Goal: Transaction & Acquisition: Purchase product/service

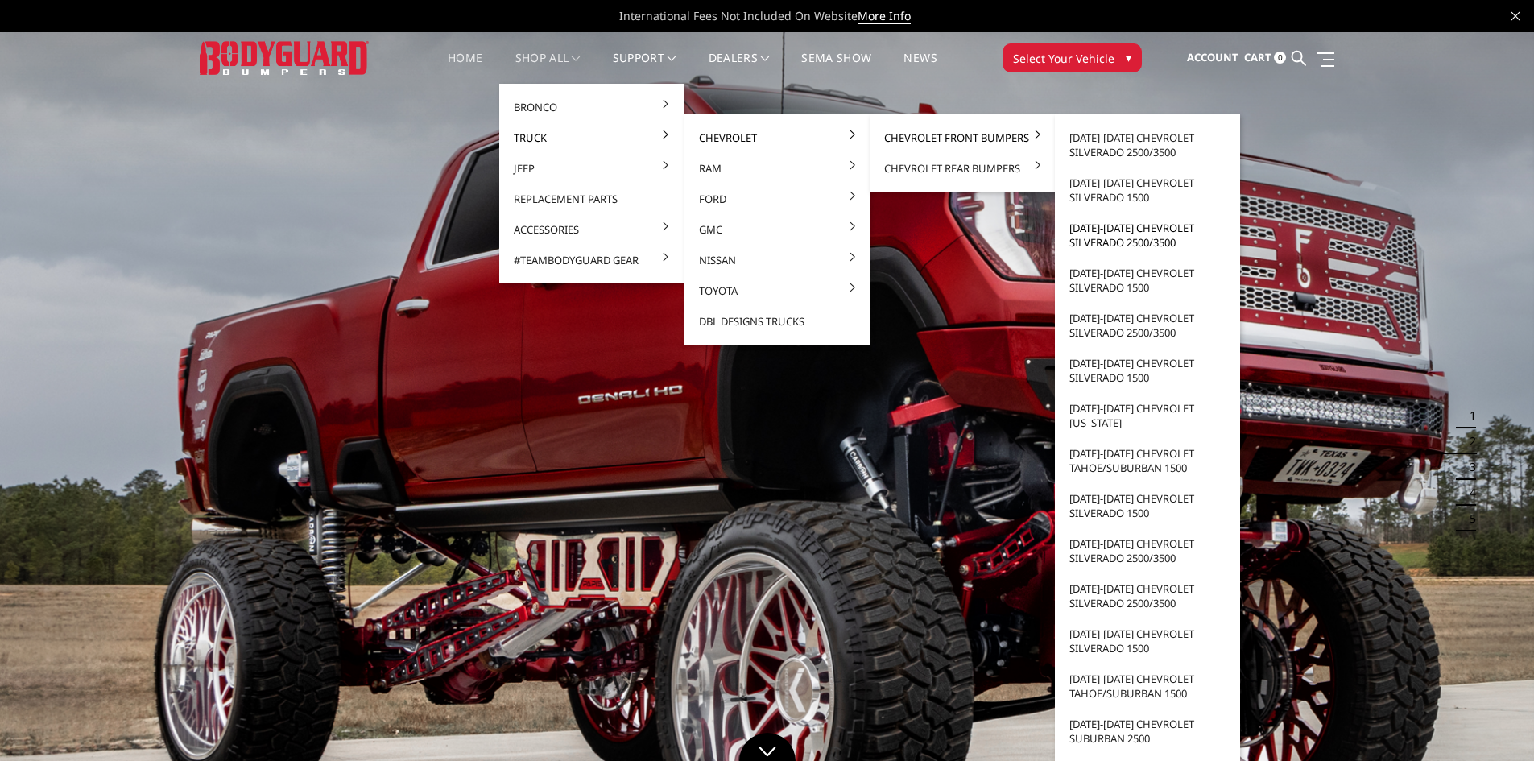
click at [1101, 239] on link "[DATE]-[DATE] Chevrolet Silverado 2500/3500" at bounding box center [1147, 235] width 172 height 45
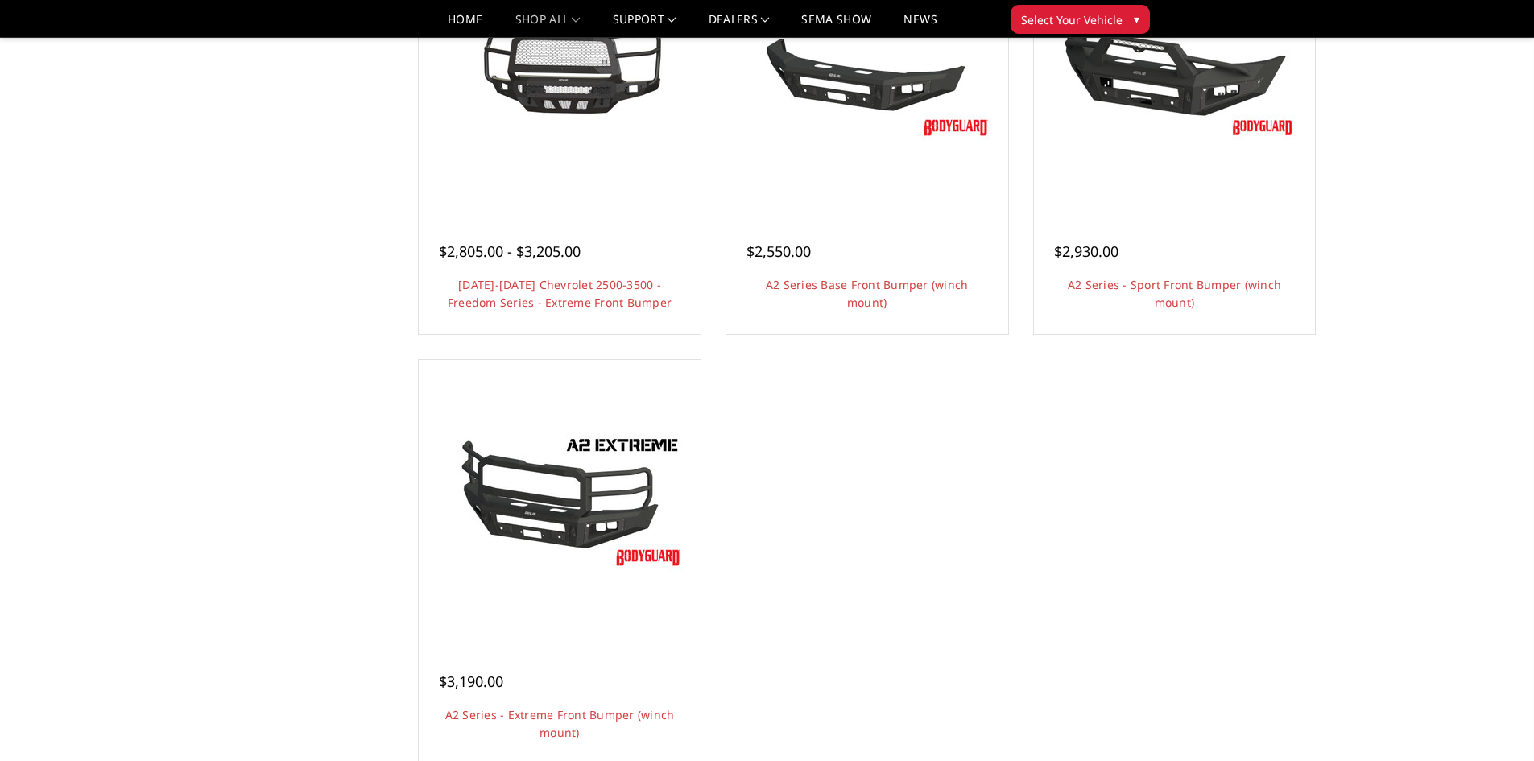
scroll to position [1208, 0]
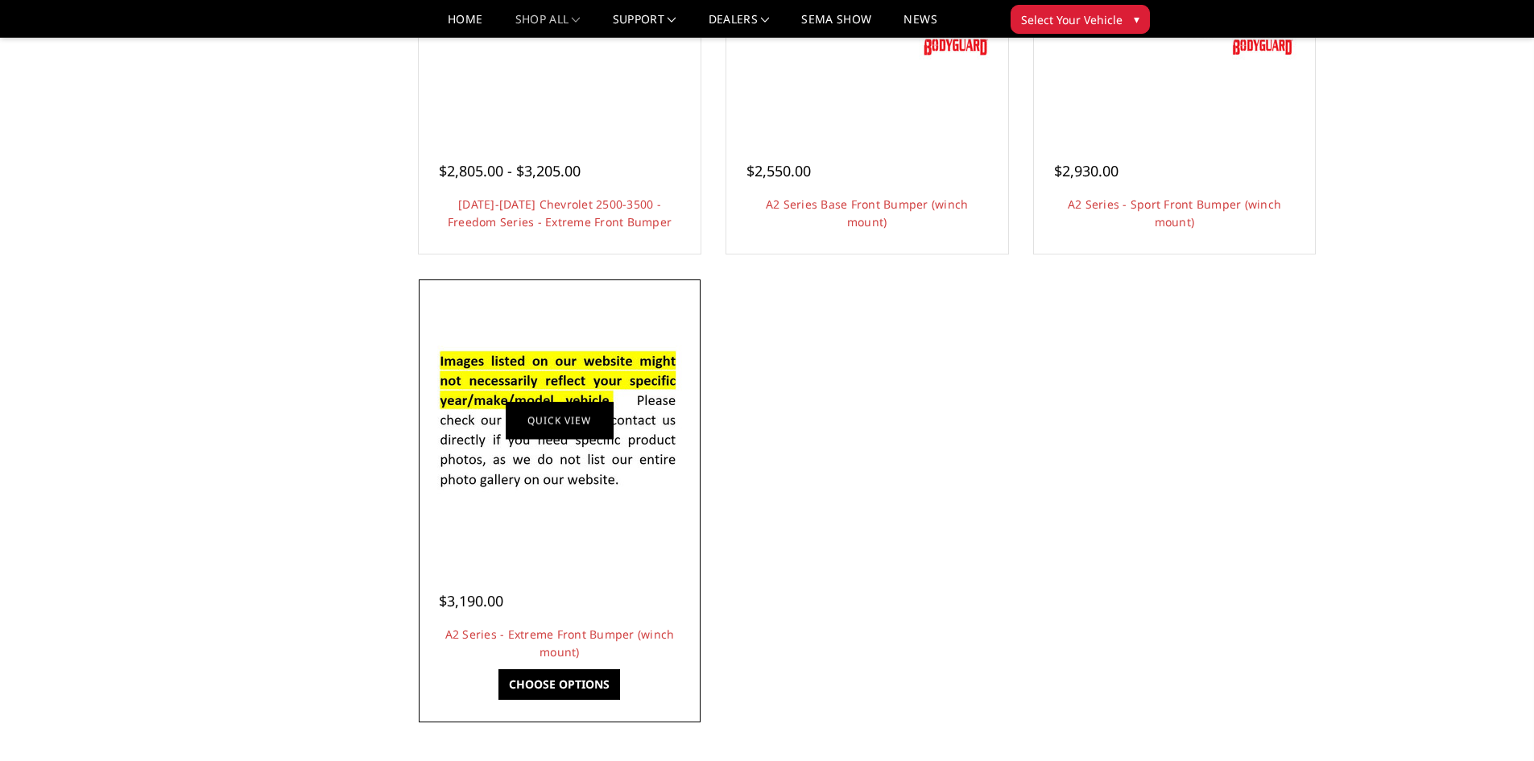
click at [580, 433] on link "Quick view" at bounding box center [560, 421] width 108 height 38
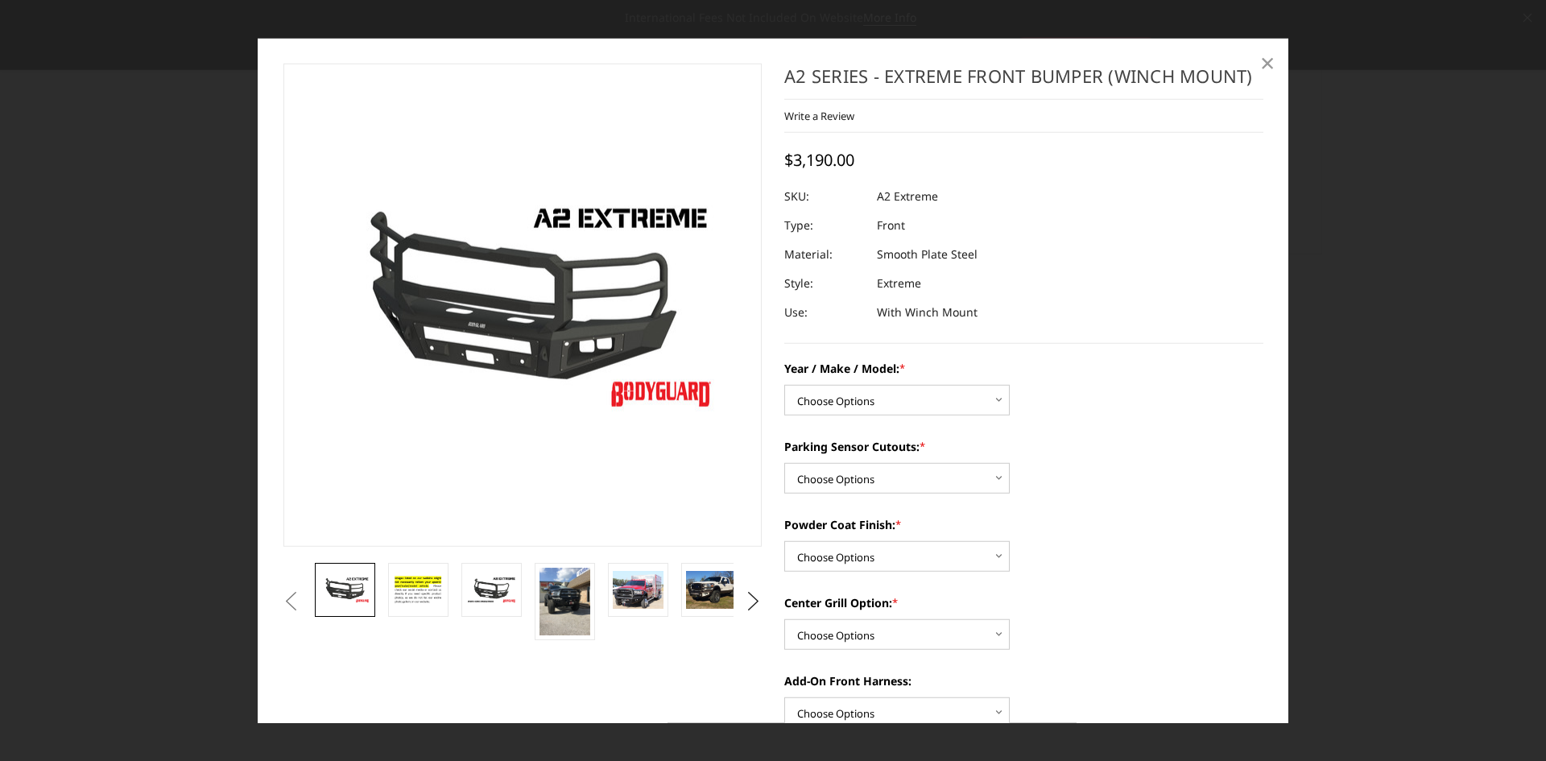
click at [1265, 59] on span "×" at bounding box center [1267, 62] width 14 height 35
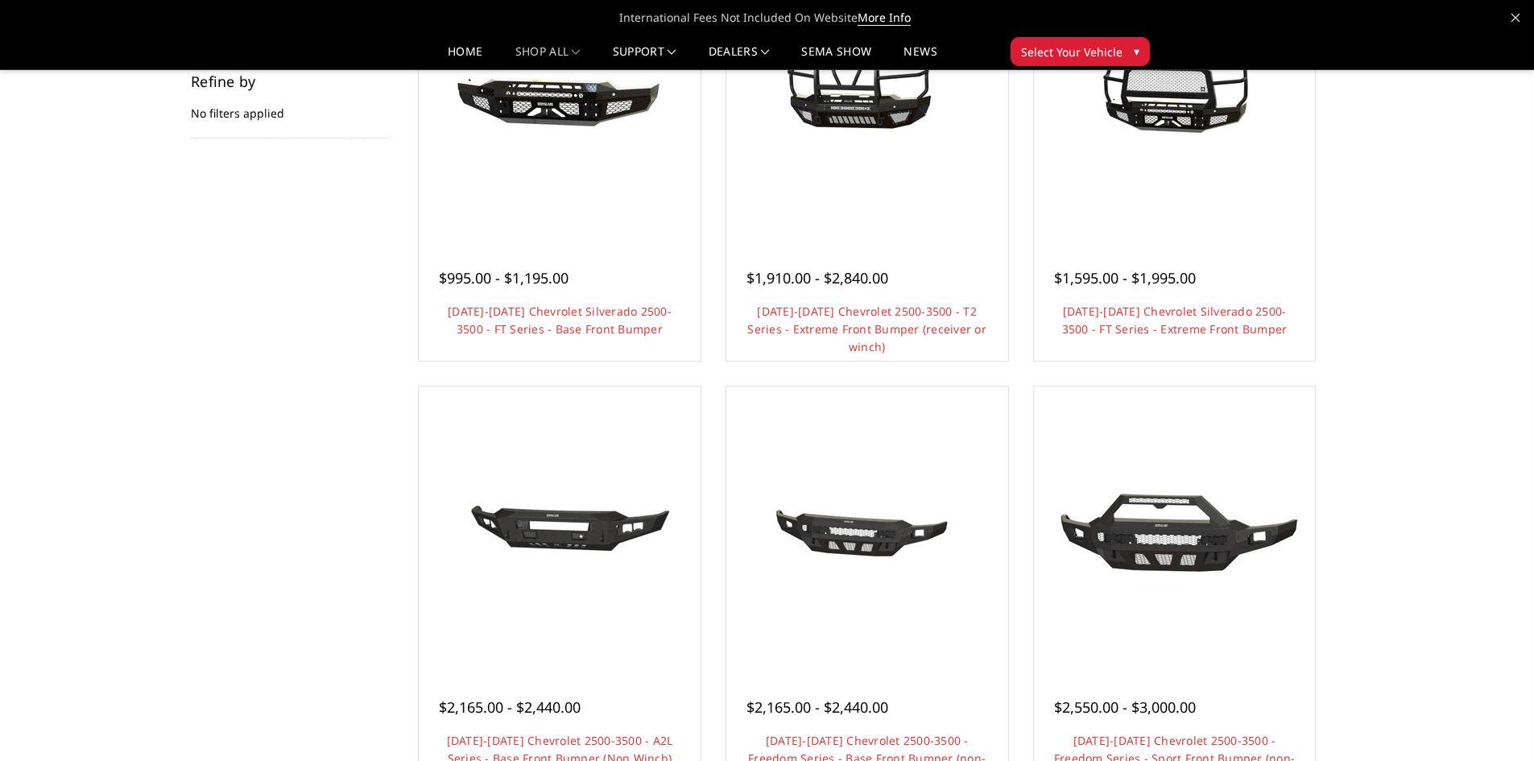
scroll to position [0, 0]
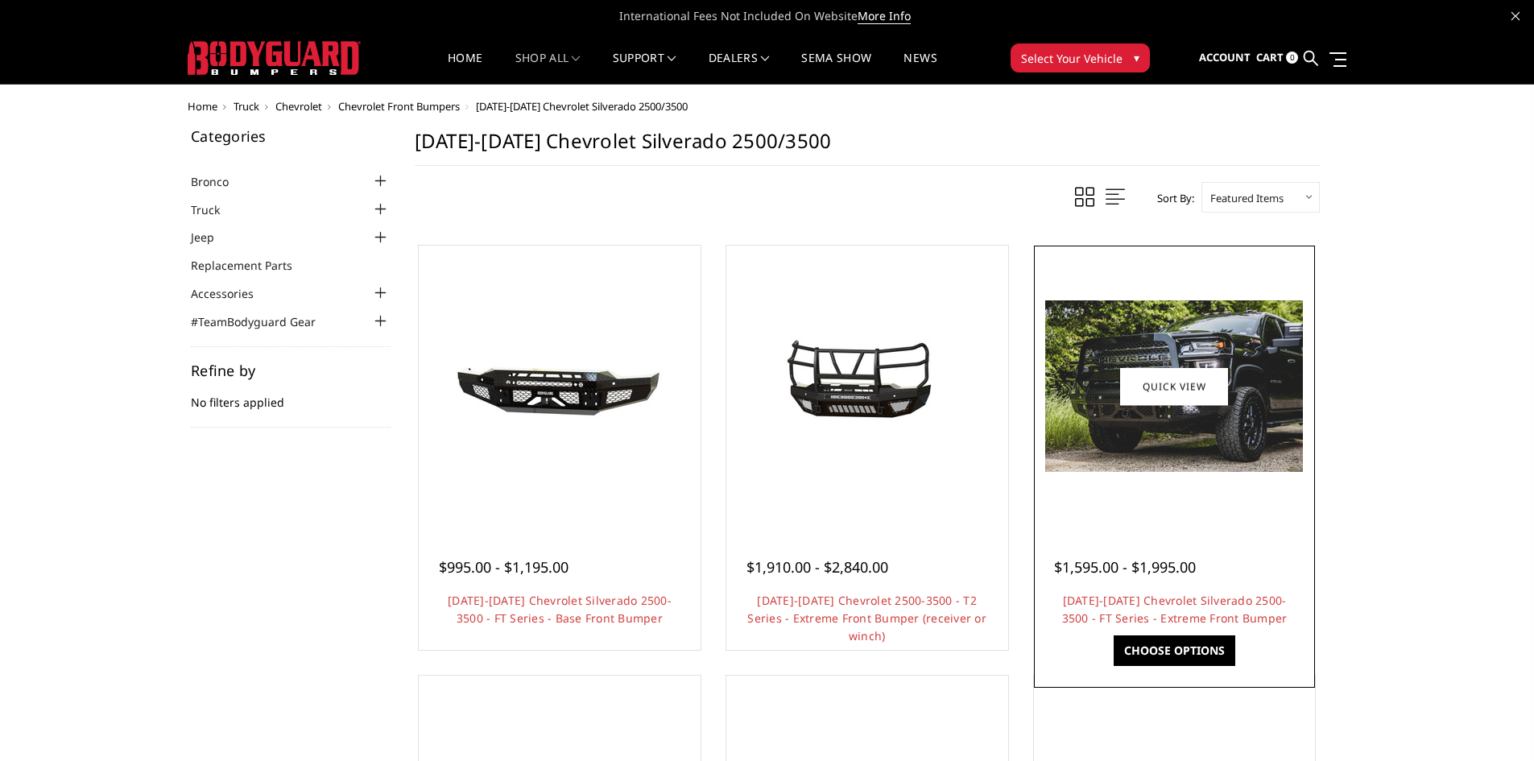
click at [1208, 452] on img at bounding box center [1174, 385] width 258 height 171
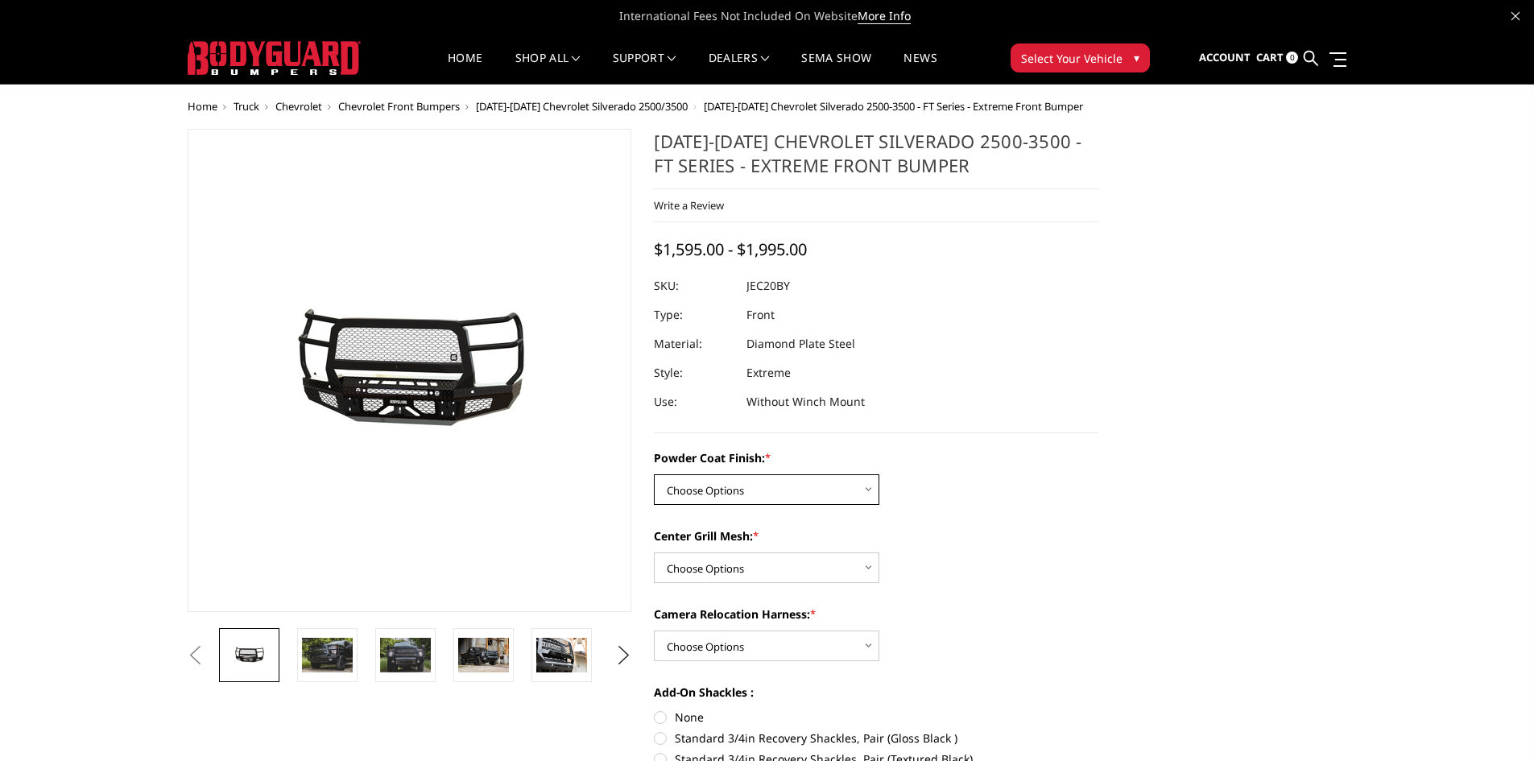
click at [808, 482] on select "Choose Options Bare Metal Gloss Black Powder Coat Textured Black Powder Coat" at bounding box center [766, 489] width 225 height 31
select select "3243"
click at [654, 474] on select "Choose Options Bare Metal Gloss Black Powder Coat Textured Black Powder Coat" at bounding box center [766, 489] width 225 height 31
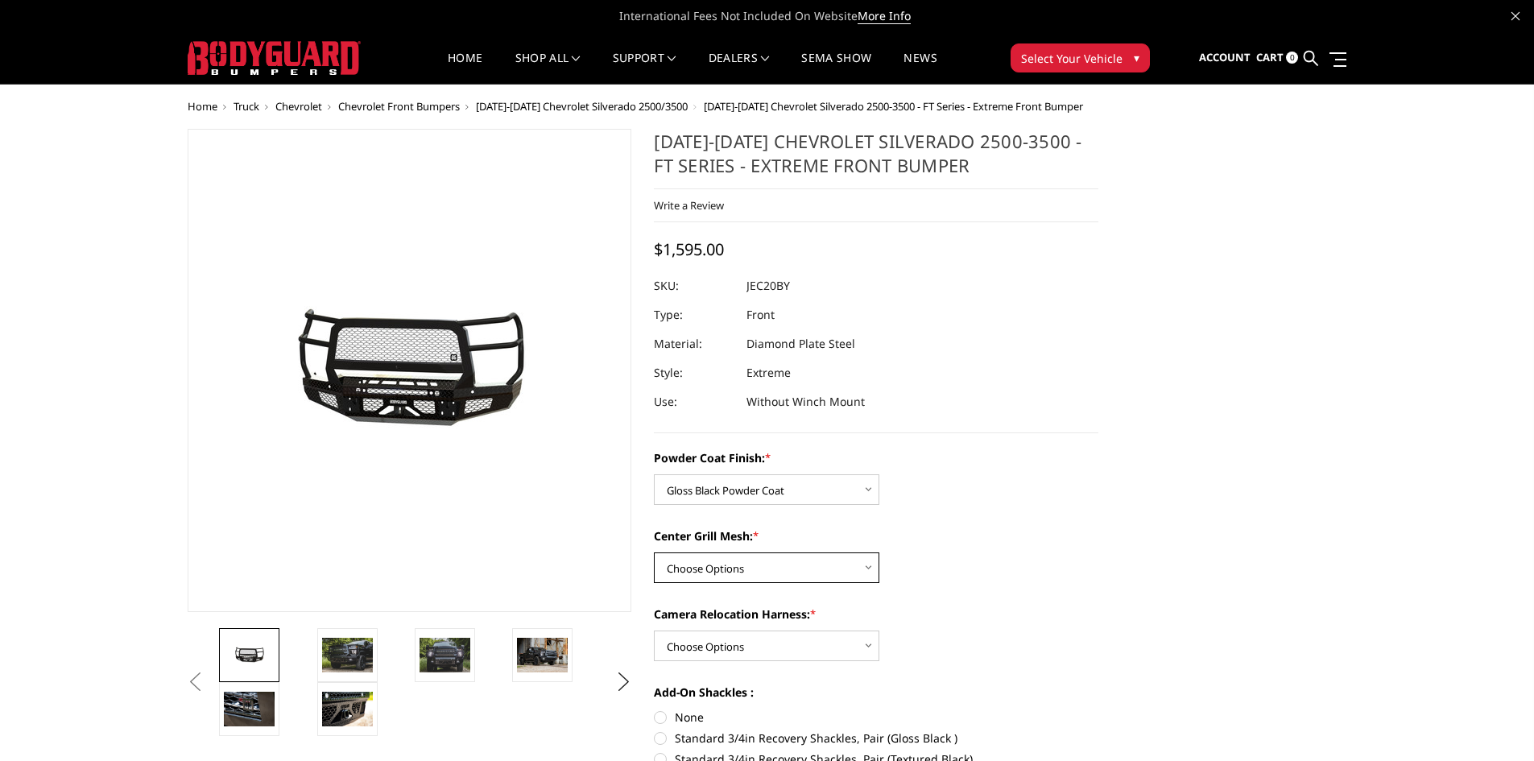
click at [739, 560] on select "Choose Options WITH Expanded Metal in Center Grill WITHOUT Expanded Metal in Ce…" at bounding box center [766, 567] width 225 height 31
select select "3245"
click at [654, 552] on select "Choose Options WITH Expanded Metal in Center Grill WITHOUT Expanded Metal in Ce…" at bounding box center [766, 567] width 225 height 31
click at [735, 652] on select "Choose Options WITH Camera Relocation Harness WITHOUT Camera Relocation Harness" at bounding box center [766, 645] width 225 height 31
select select "3248"
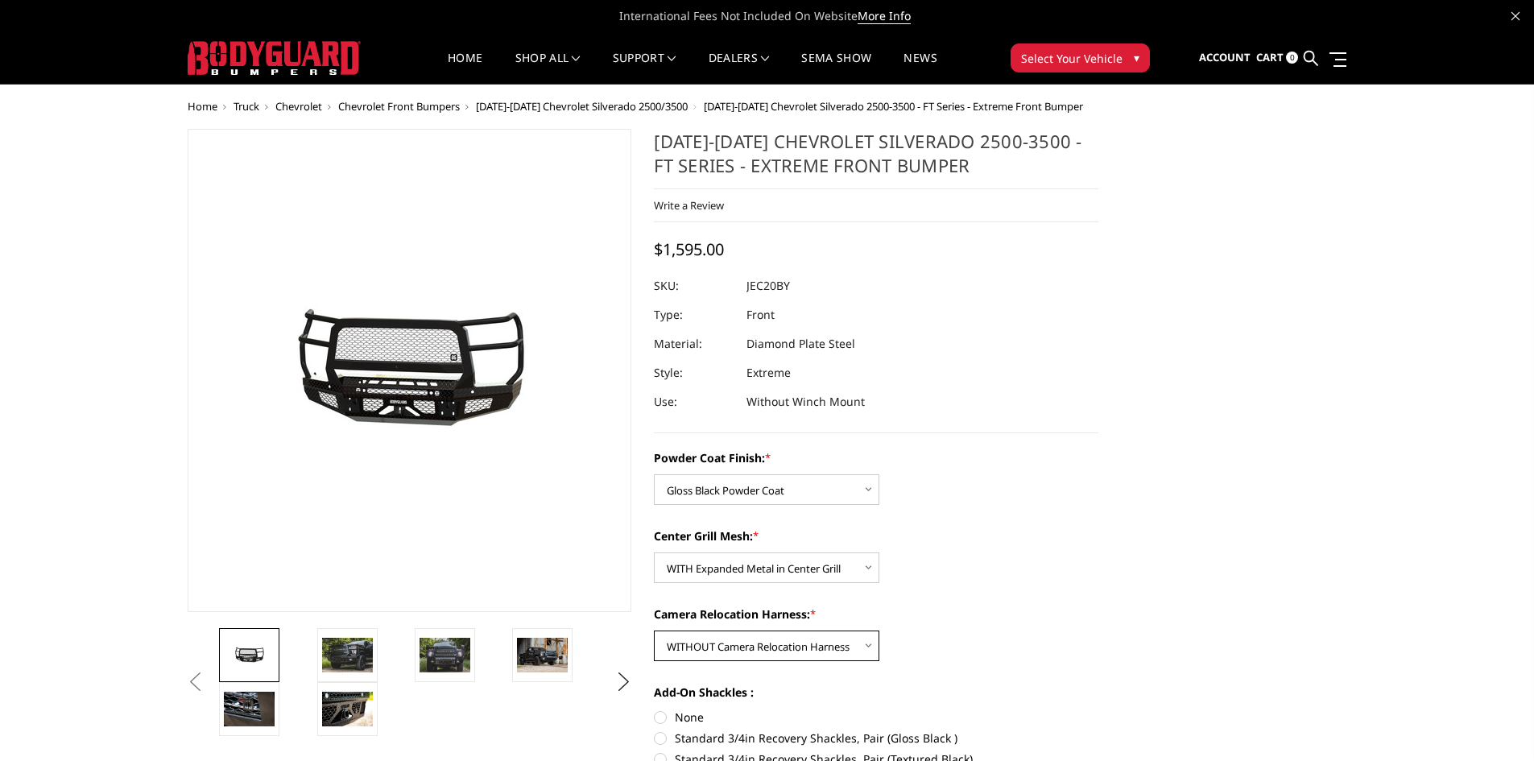
click at [654, 630] on select "Choose Options WITH Camera Relocation Harness WITHOUT Camera Relocation Harness" at bounding box center [766, 645] width 225 height 31
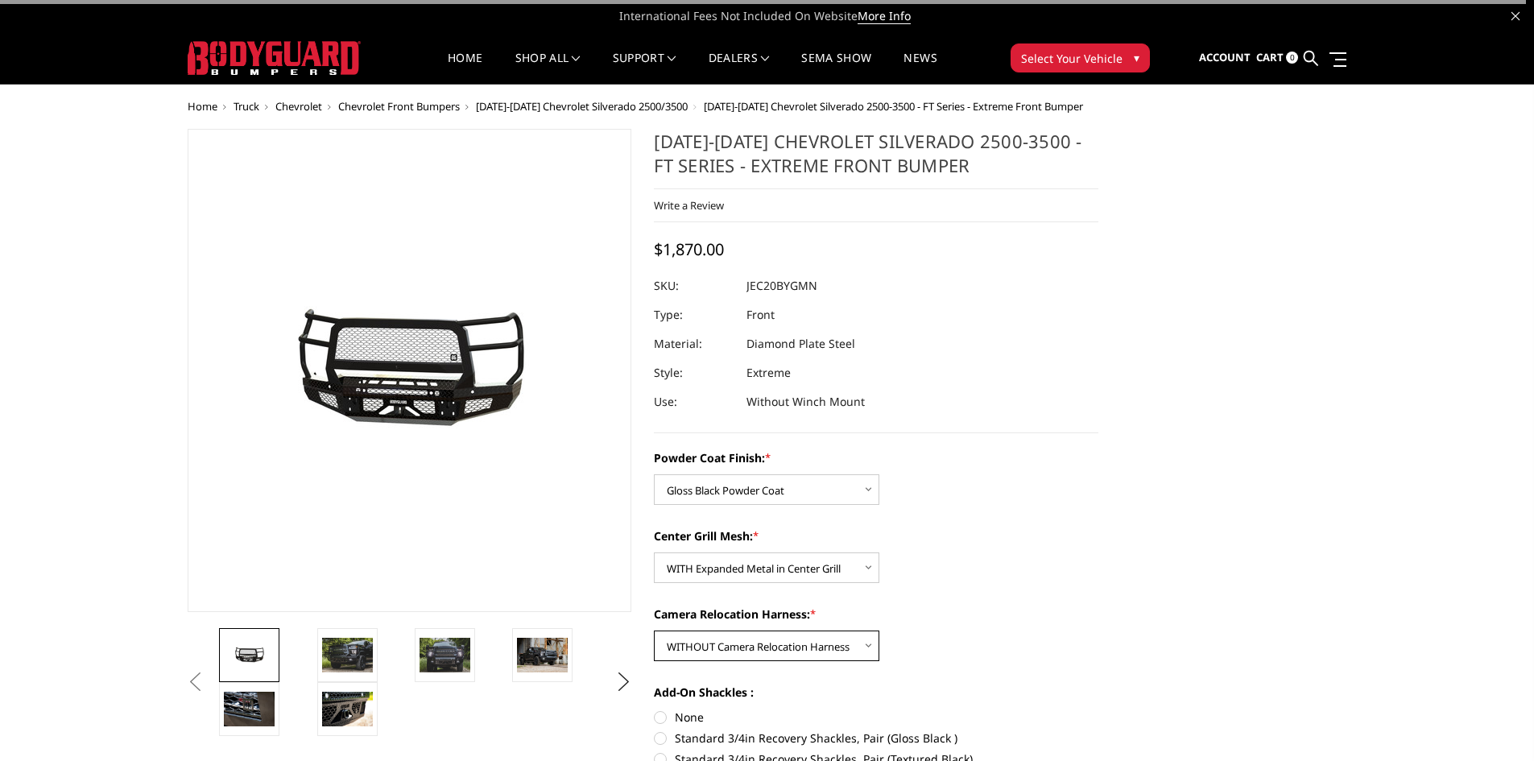
scroll to position [81, 0]
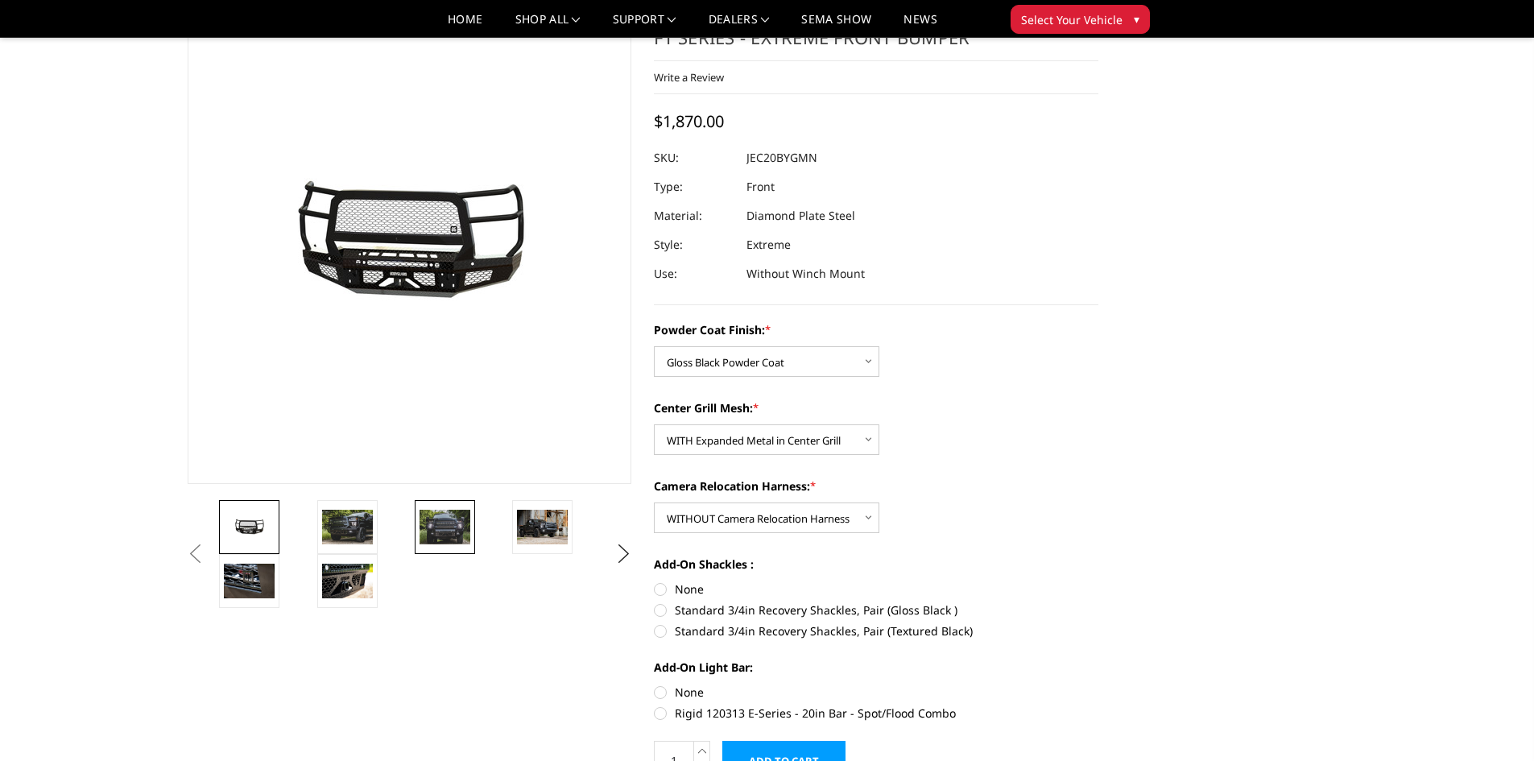
click at [441, 545] on link at bounding box center [445, 527] width 60 height 54
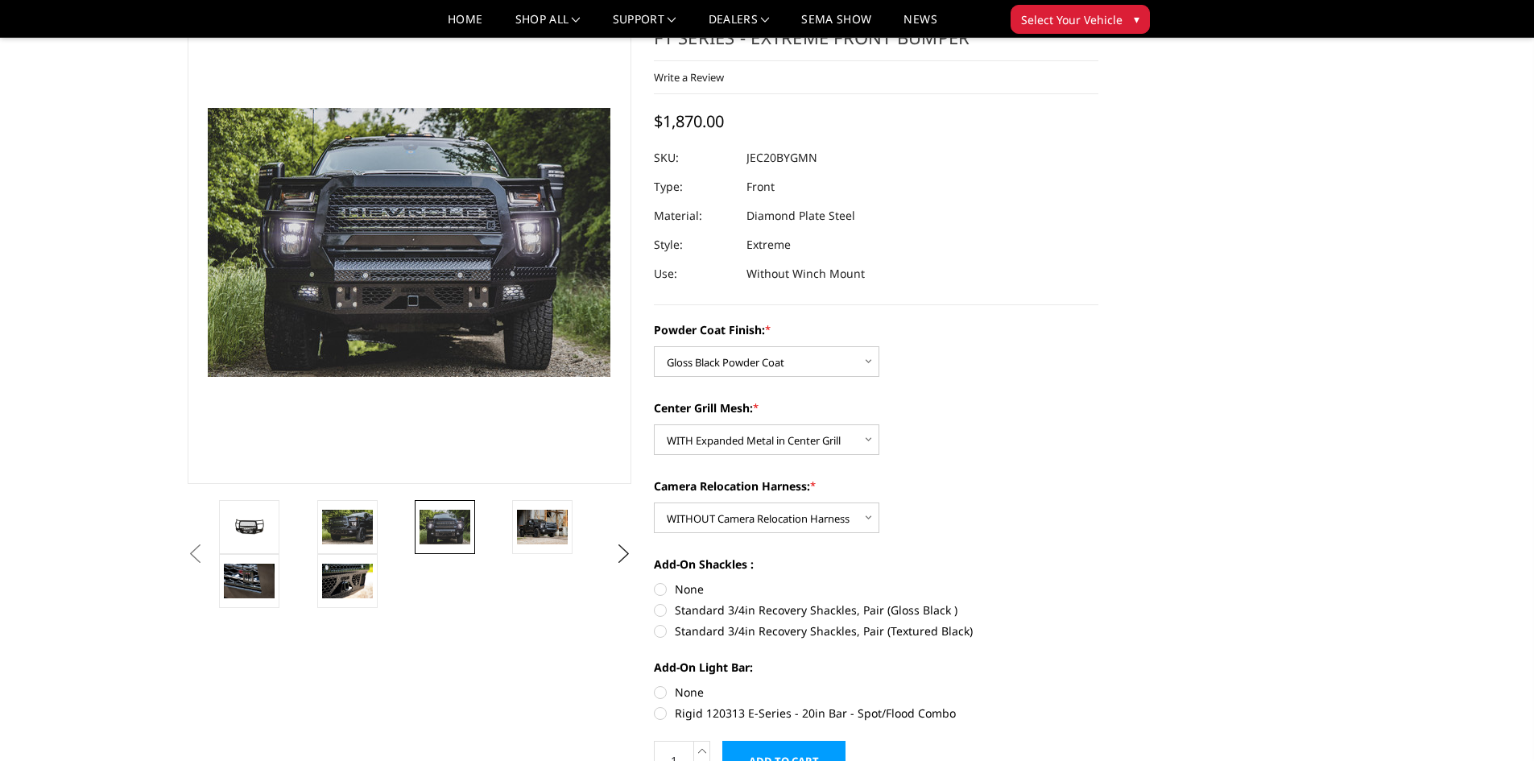
click at [658, 609] on label "Standard 3/4in Recovery Shackles, Pair (Gloss Black )" at bounding box center [876, 609] width 444 height 17
click at [1098, 581] on input "Standard 3/4in Recovery Shackles, Pair (Gloss Black )" at bounding box center [1098, 580] width 1 height 1
radio input "true"
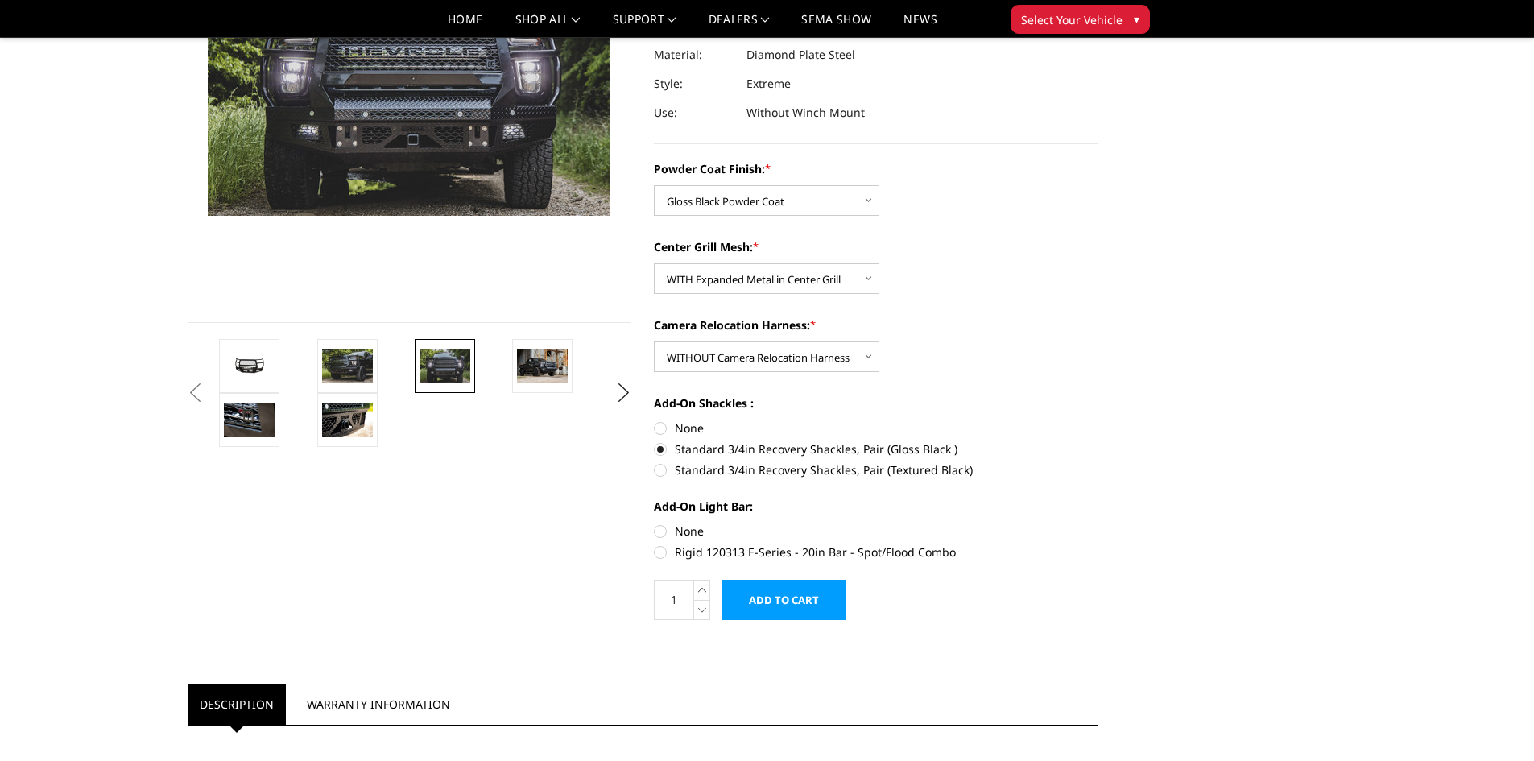
scroll to position [403, 0]
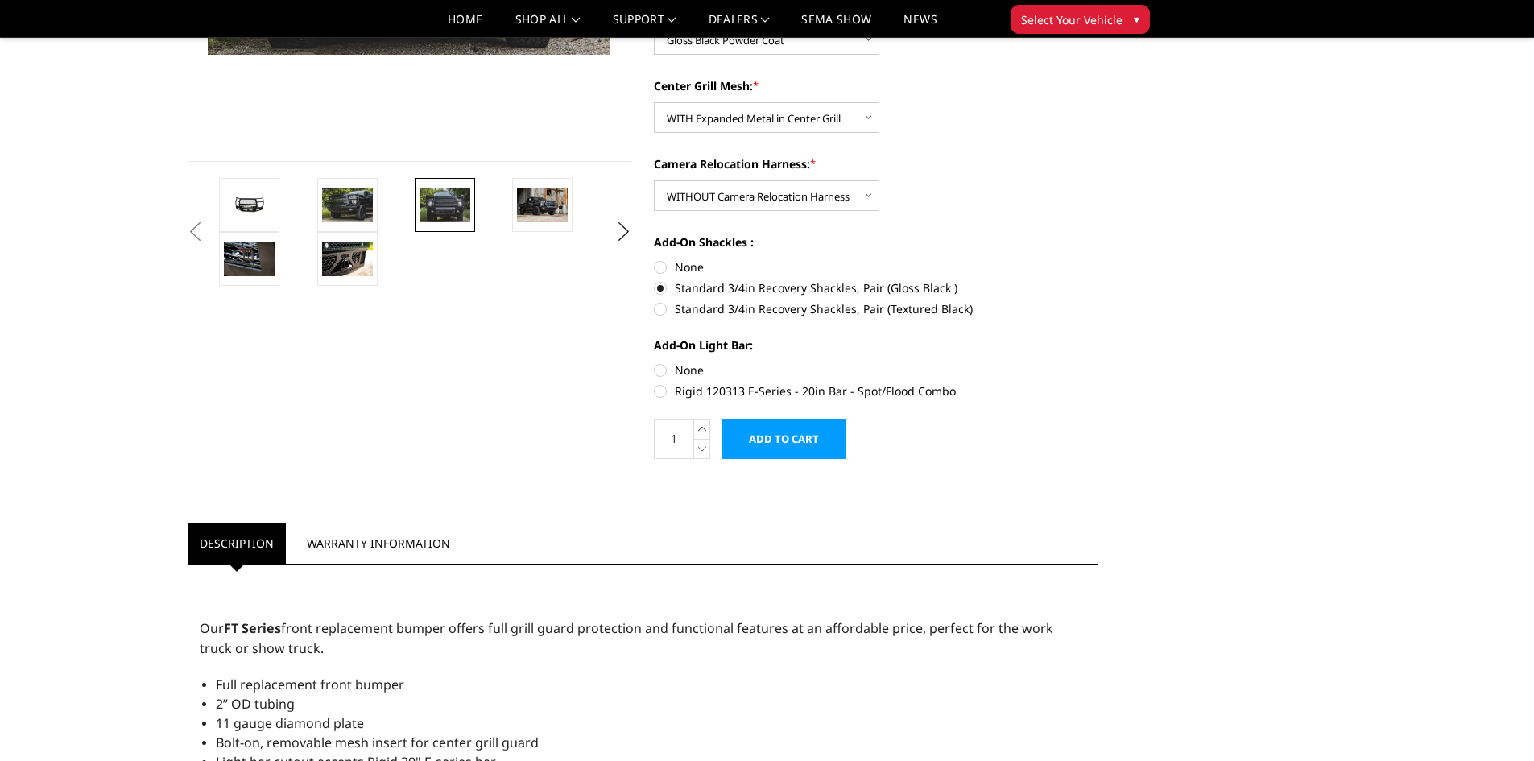
click at [655, 371] on label "None" at bounding box center [876, 370] width 444 height 17
click at [655, 362] on input "None" at bounding box center [654, 362] width 1 height 1
radio input "true"
